Goal: Task Accomplishment & Management: Use online tool/utility

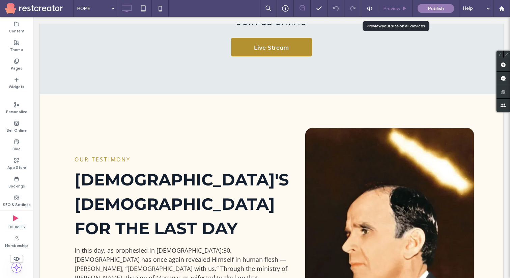
click at [395, 6] on span "Preview" at bounding box center [391, 9] width 17 height 6
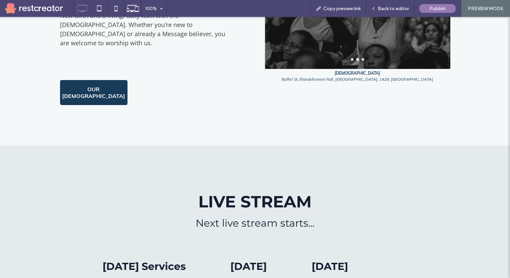
scroll to position [362, 0]
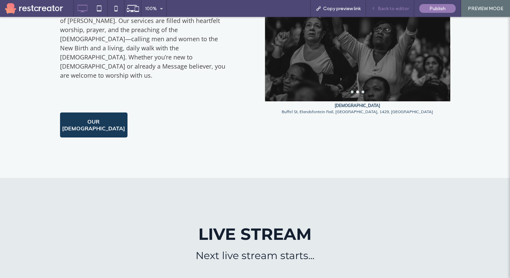
click at [382, 10] on span "Back to editor" at bounding box center [393, 9] width 31 height 6
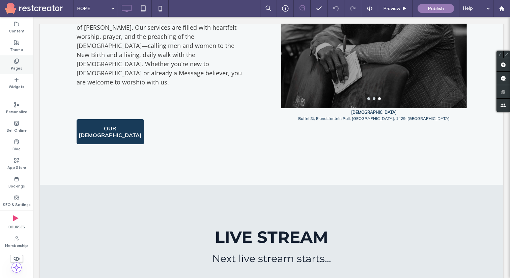
click at [18, 65] on label "Pages" at bounding box center [16, 67] width 11 height 7
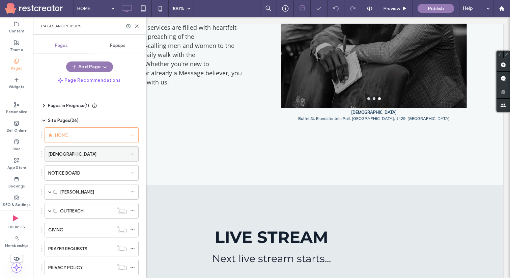
click at [61, 154] on label "[DEMOGRAPHIC_DATA]" at bounding box center [72, 154] width 48 height 12
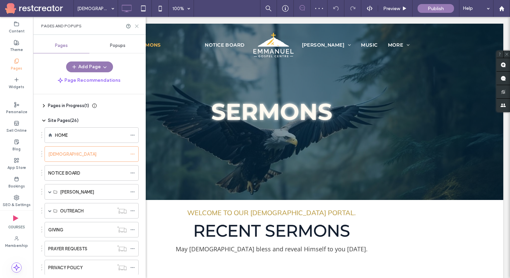
click at [137, 27] on icon at bounding box center [136, 26] width 5 height 5
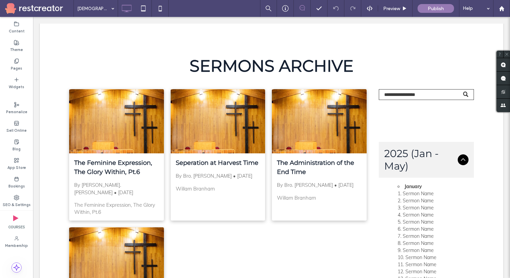
scroll to position [525, 0]
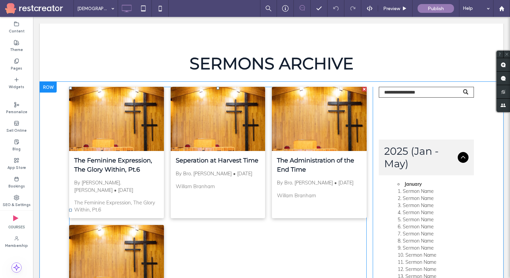
click at [329, 126] on div at bounding box center [319, 119] width 100 height 68
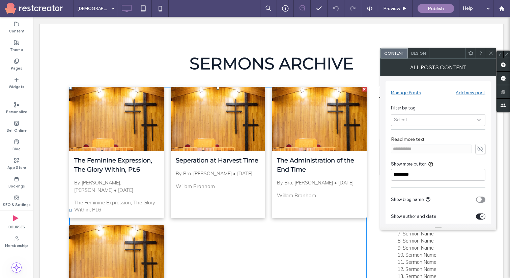
click at [408, 91] on div "Manage Posts" at bounding box center [406, 93] width 30 height 6
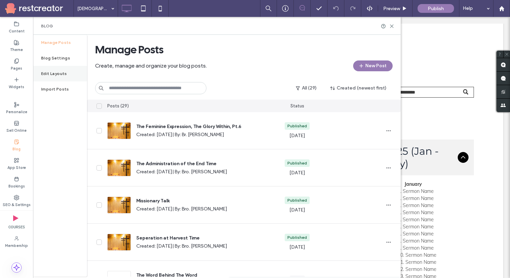
click at [65, 73] on label "Edit Layouts" at bounding box center [54, 73] width 26 height 5
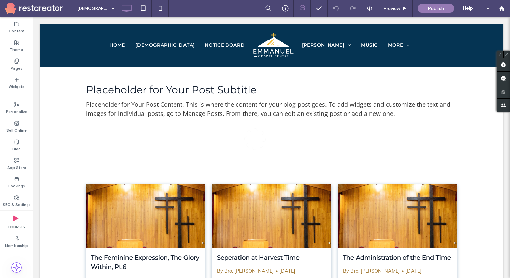
scroll to position [0, 0]
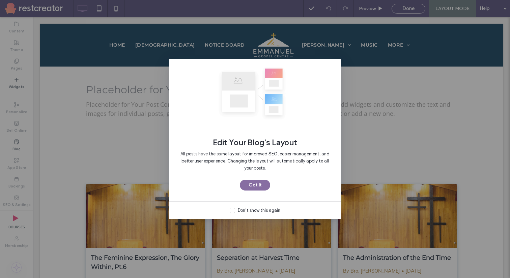
click at [251, 186] on button "Got It" at bounding box center [255, 185] width 30 height 11
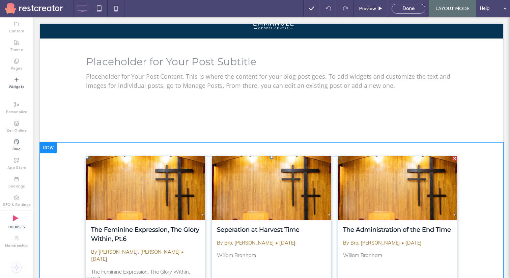
scroll to position [27, 0]
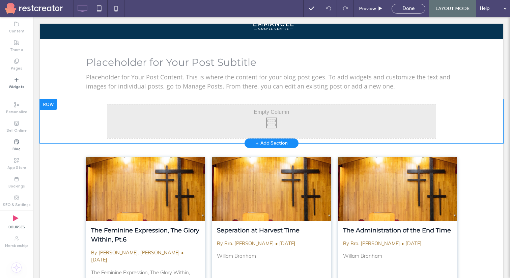
click at [221, 118] on div "Click To Paste" at bounding box center [271, 121] width 329 height 34
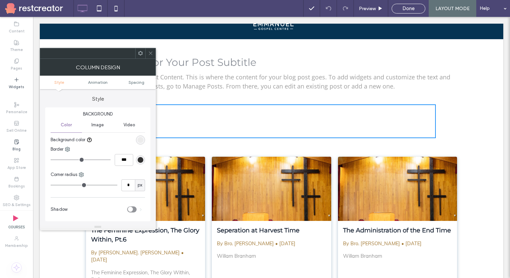
click at [148, 54] on icon at bounding box center [150, 53] width 5 height 5
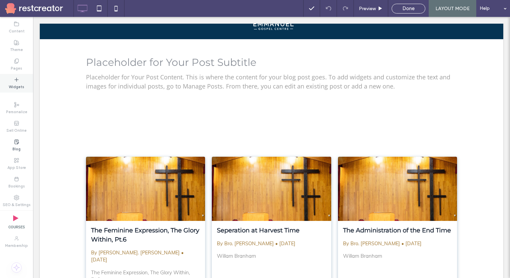
click at [18, 79] on use at bounding box center [16, 79] width 3 height 3
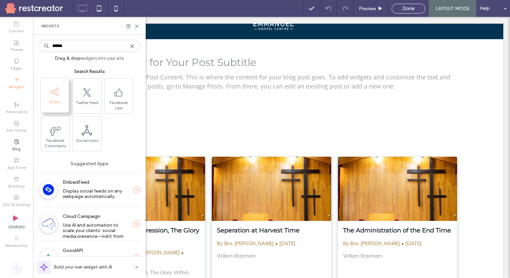
type input "******"
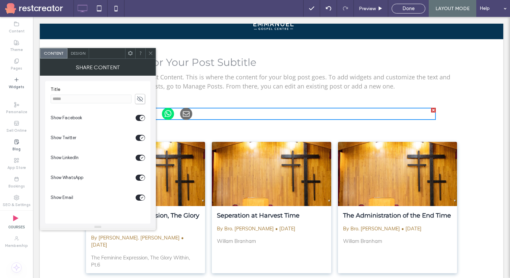
click at [75, 52] on span "Design" at bounding box center [78, 53] width 15 height 5
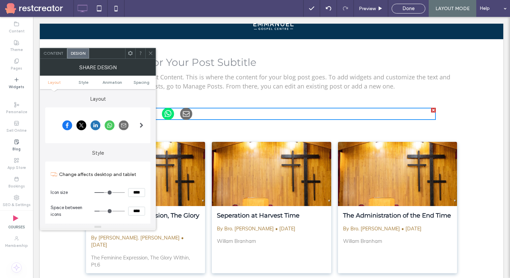
click at [151, 53] on use at bounding box center [150, 53] width 3 height 3
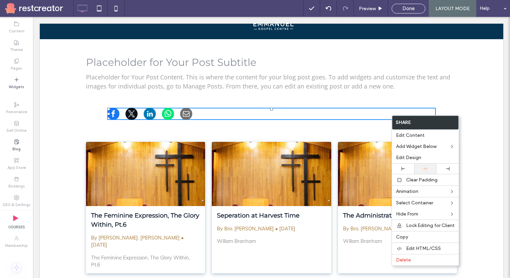
click at [423, 167] on div at bounding box center [426, 168] width 16 height 4
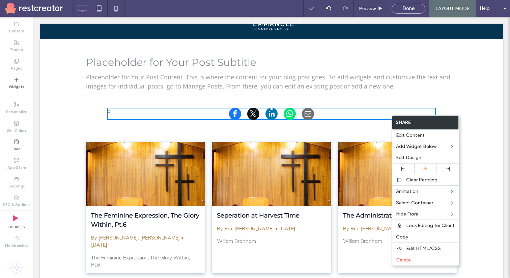
click at [460, 110] on div "Click To Paste Row + Add Section" at bounding box center [272, 113] width 464 height 29
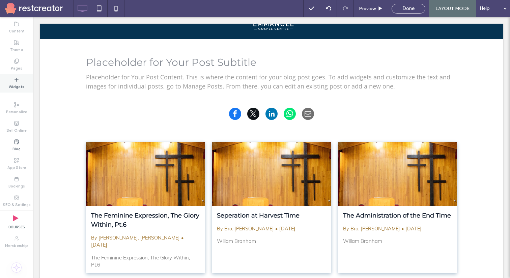
click at [10, 81] on div "Widgets" at bounding box center [16, 83] width 33 height 19
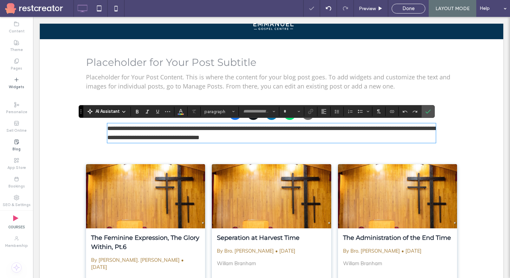
type input "*********"
type input "**"
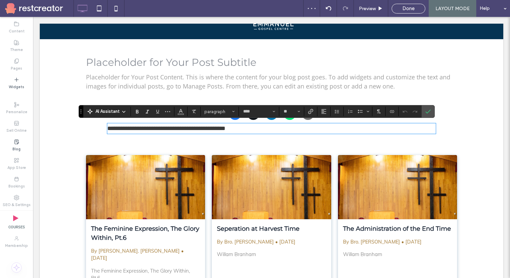
scroll to position [0, 0]
click at [323, 111] on use "Alignment" at bounding box center [324, 111] width 5 height 5
click at [327, 132] on icon "ui.textEditor.alignment.center" at bounding box center [328, 132] width 5 height 5
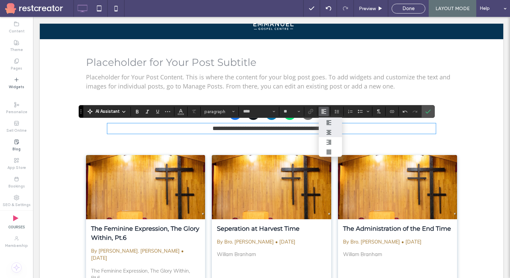
type input "*********"
click at [427, 110] on icon "Confirm" at bounding box center [428, 111] width 5 height 5
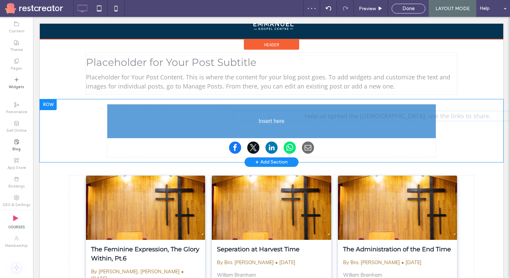
drag, startPoint x: 364, startPoint y: 126, endPoint x: 362, endPoint y: 114, distance: 12.3
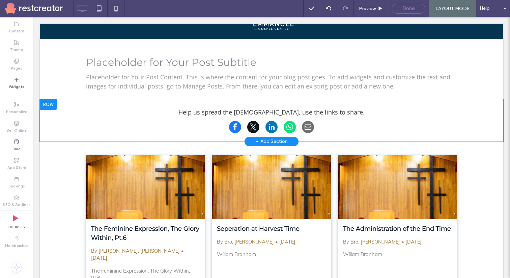
click at [405, 10] on span "Done" at bounding box center [409, 8] width 12 height 6
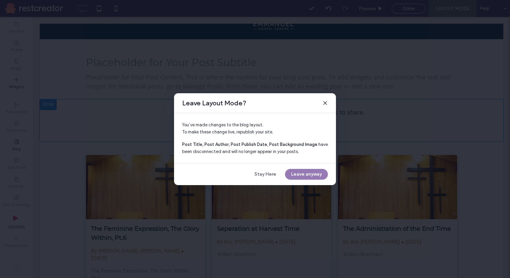
click at [325, 103] on icon at bounding box center [325, 102] width 5 height 5
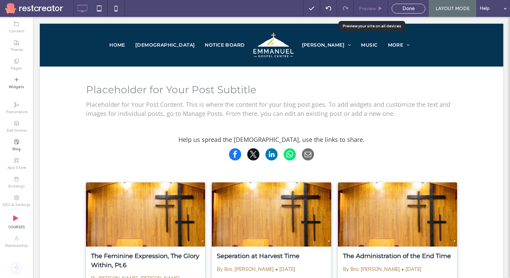
click at [378, 8] on icon at bounding box center [380, 8] width 5 height 5
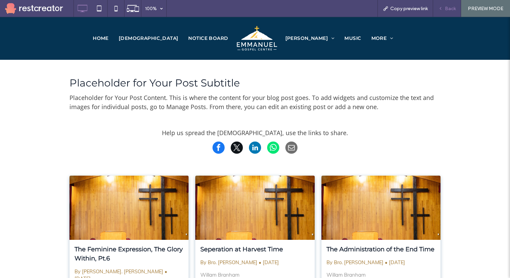
click at [446, 7] on span "Back" at bounding box center [450, 9] width 11 height 6
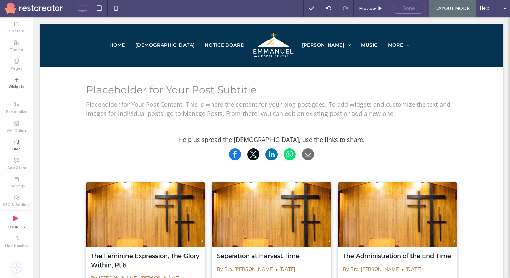
click at [407, 10] on span "Done" at bounding box center [409, 8] width 12 height 6
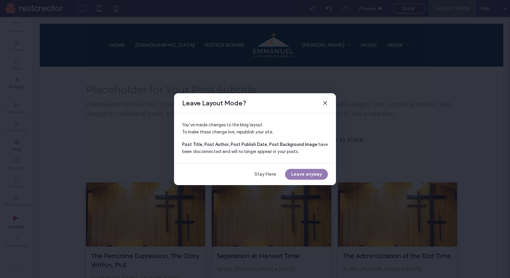
click at [325, 103] on icon at bounding box center [325, 102] width 5 height 5
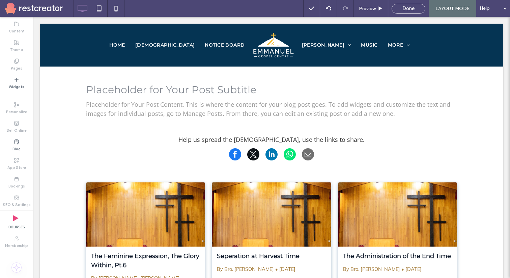
click at [450, 10] on span "LAYOUT MODE" at bounding box center [453, 9] width 34 height 6
click at [17, 142] on icon at bounding box center [16, 141] width 5 height 5
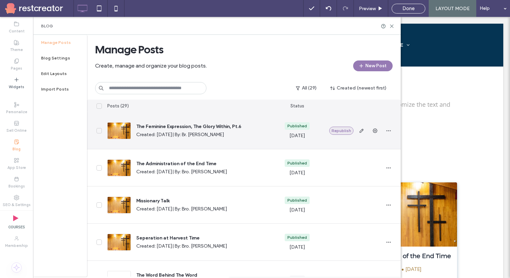
click at [342, 130] on button "Republish" at bounding box center [341, 131] width 24 height 8
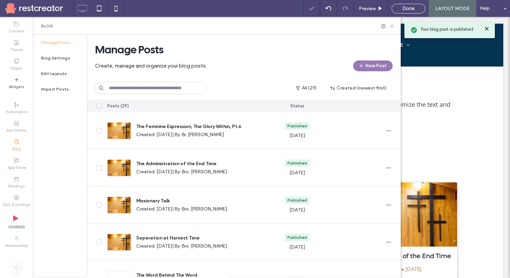
click at [392, 27] on icon at bounding box center [392, 26] width 5 height 5
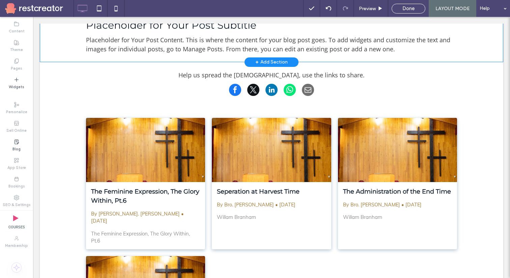
scroll to position [76, 0]
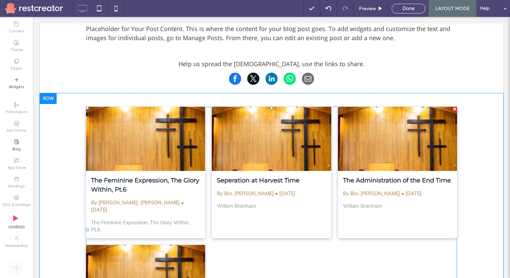
click at [107, 207] on span "[DATE]" at bounding box center [99, 210] width 16 height 6
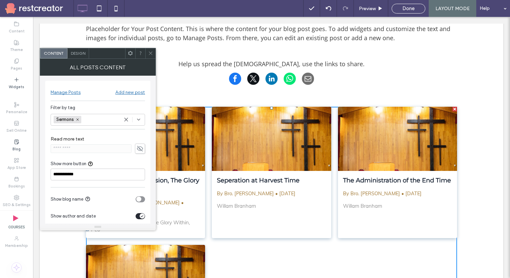
scroll to position [0, 0]
click at [75, 52] on span "Design" at bounding box center [78, 53] width 15 height 5
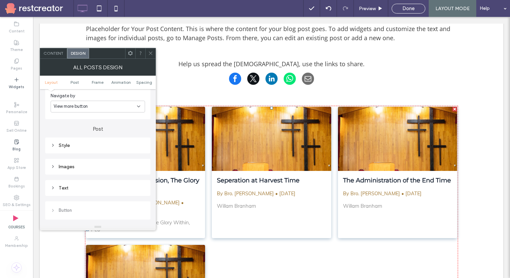
scroll to position [176, 0]
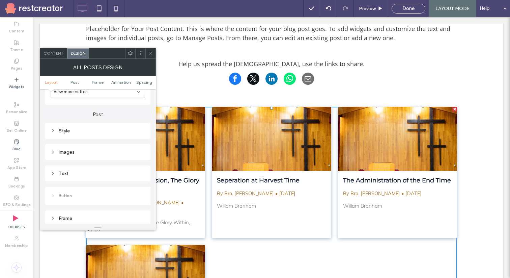
click at [79, 181] on div "Post Style Images Text Button" at bounding box center [97, 155] width 105 height 100
click at [79, 178] on div "Text" at bounding box center [97, 173] width 105 height 16
click at [62, 172] on div "Text" at bounding box center [98, 173] width 95 height 6
click at [75, 184] on label "Post title" at bounding box center [95, 187] width 89 height 14
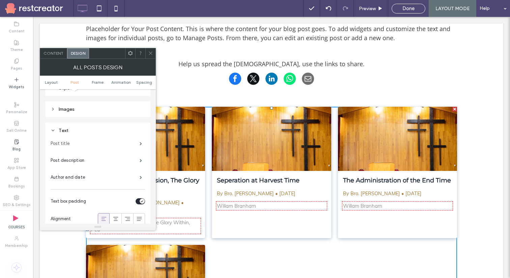
scroll to position [220, 0]
click at [75, 159] on label "Post description" at bounding box center [95, 159] width 89 height 14
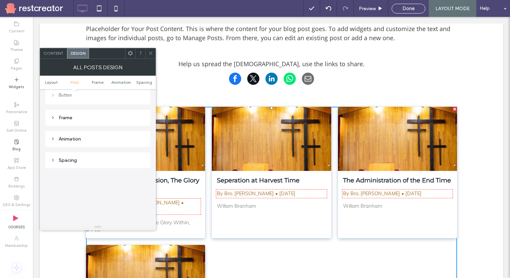
scroll to position [397, 0]
click at [151, 53] on use at bounding box center [150, 53] width 3 height 3
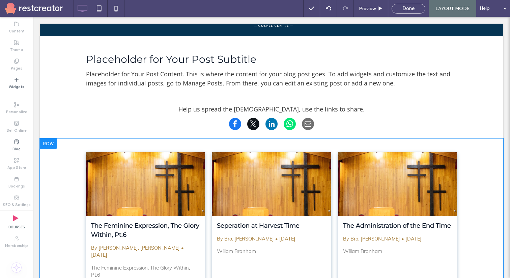
scroll to position [0, 0]
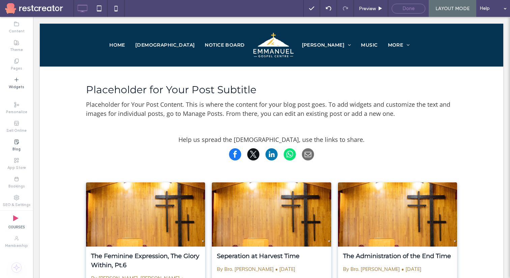
click at [403, 4] on div "Done" at bounding box center [409, 9] width 34 height 10
click at [406, 10] on span "Done" at bounding box center [409, 8] width 12 height 6
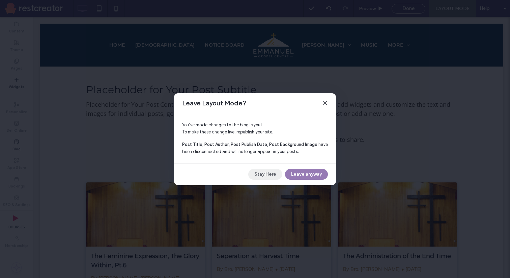
drag, startPoint x: 267, startPoint y: 173, endPoint x: 246, endPoint y: 156, distance: 27.3
click at [267, 173] on button "Stay Here" at bounding box center [265, 174] width 34 height 11
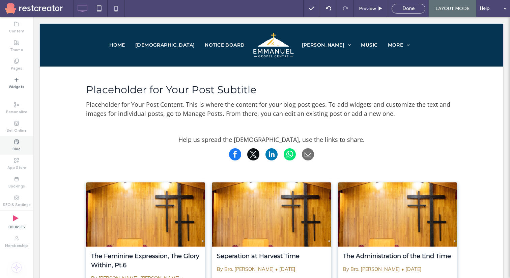
click at [17, 144] on icon at bounding box center [16, 141] width 5 height 5
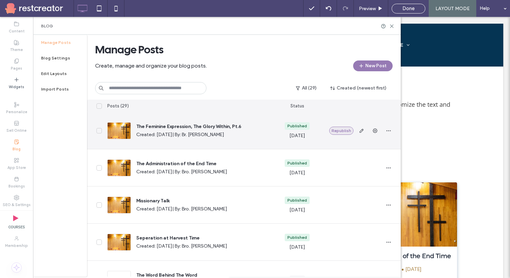
click at [343, 133] on button "Republish" at bounding box center [341, 131] width 24 height 8
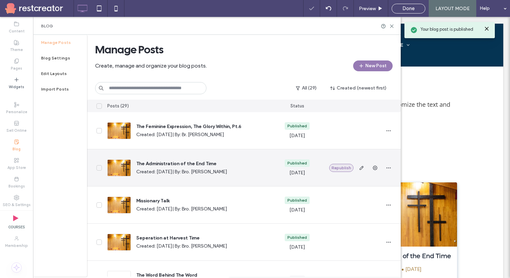
click at [346, 166] on button "Republish" at bounding box center [341, 168] width 24 height 8
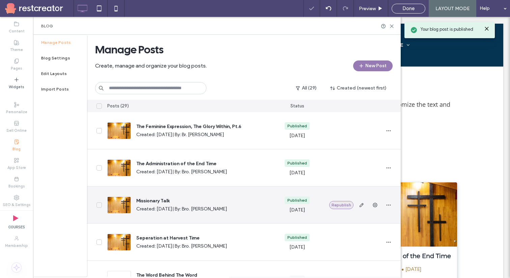
click at [343, 205] on button "Republish" at bounding box center [341, 205] width 24 height 8
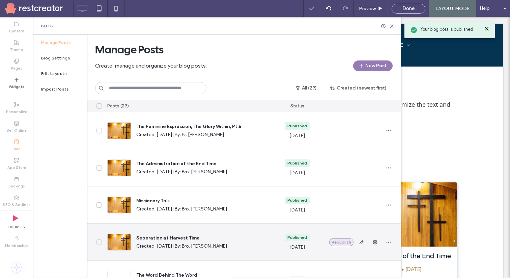
click at [346, 242] on button "Republish" at bounding box center [341, 242] width 24 height 8
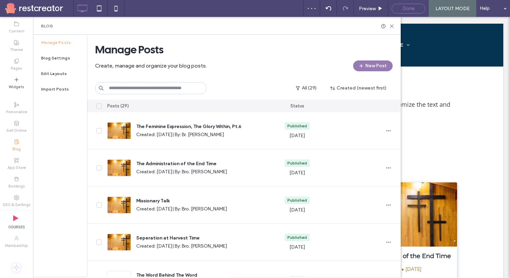
click at [402, 6] on div "Done" at bounding box center [408, 8] width 33 height 6
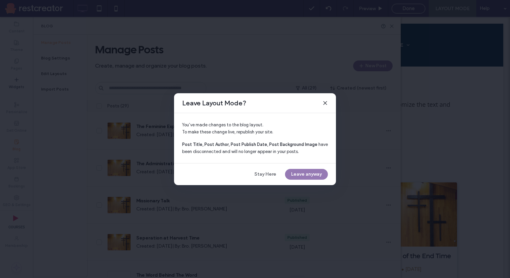
click at [323, 105] on icon at bounding box center [325, 102] width 5 height 5
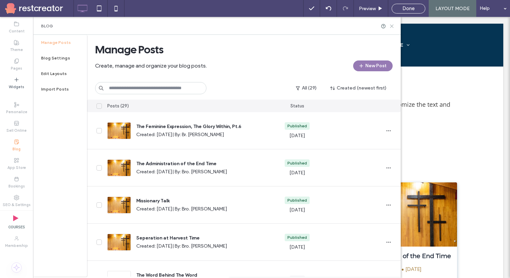
drag, startPoint x: 393, startPoint y: 25, endPoint x: 360, endPoint y: 8, distance: 37.1
click at [393, 25] on icon at bounding box center [392, 26] width 5 height 5
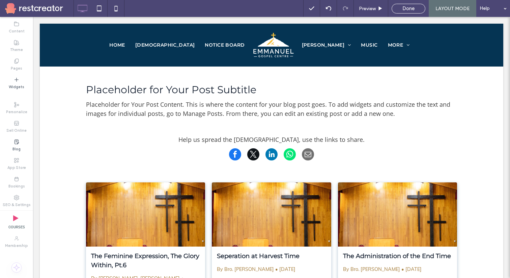
click at [20, 227] on label "Courses" at bounding box center [16, 225] width 17 height 8
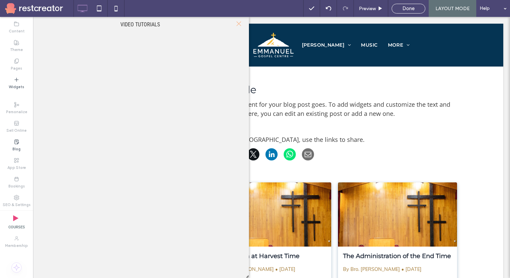
click at [239, 25] on icon at bounding box center [239, 23] width 7 height 7
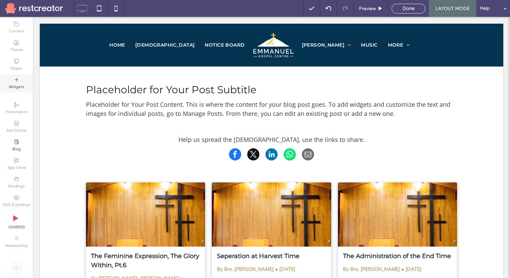
click at [15, 88] on label "Widgets" at bounding box center [17, 85] width 16 height 7
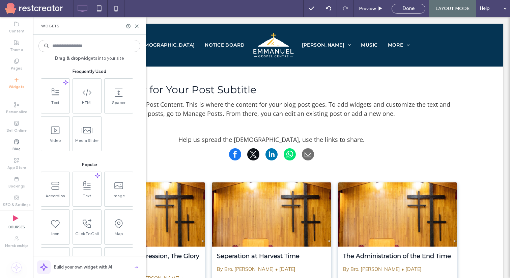
click at [140, 27] on div "Widgets" at bounding box center [89, 26] width 113 height 18
click at [410, 8] on span "Done" at bounding box center [409, 8] width 12 height 6
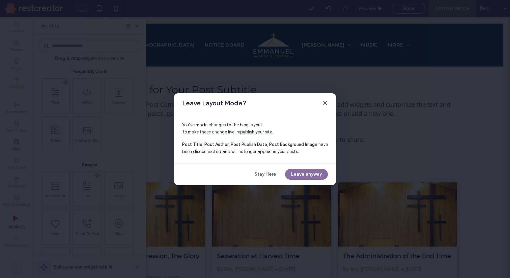
click at [295, 174] on button "Leave anyway" at bounding box center [306, 174] width 43 height 11
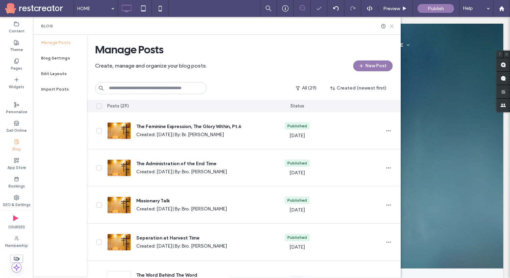
click at [392, 25] on icon at bounding box center [392, 26] width 5 height 5
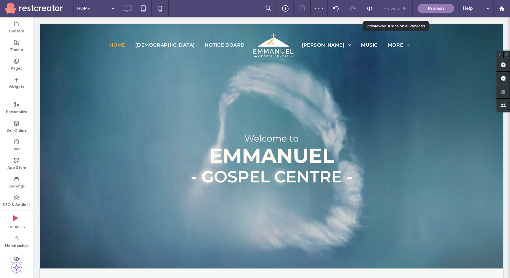
click at [398, 8] on span "Preview" at bounding box center [391, 9] width 17 height 6
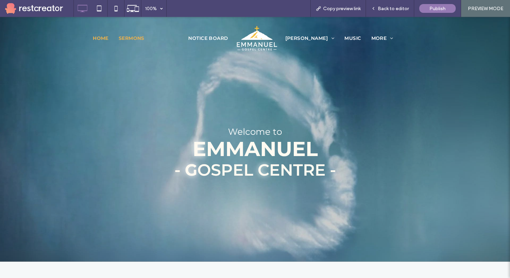
click at [170, 38] on span "[DEMOGRAPHIC_DATA]" at bounding box center [149, 41] width 60 height 7
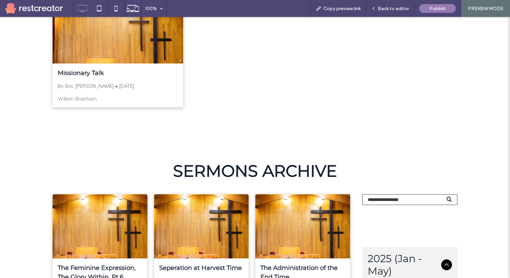
scroll to position [407, 0]
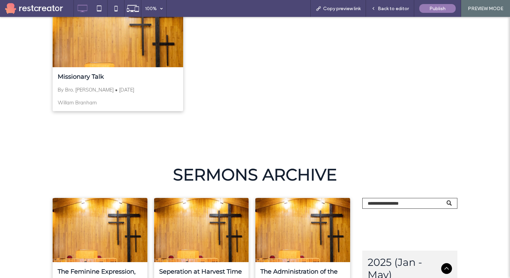
click at [130, 84] on div "Missionary Talk By Bro. [PERSON_NAME] • [DATE] [PERSON_NAME] ﻿" at bounding box center [118, 89] width 131 height 44
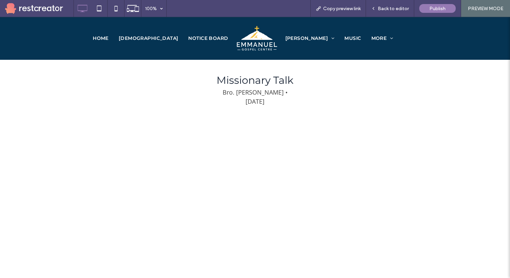
scroll to position [747, 0]
